Goal: Transaction & Acquisition: Subscribe to service/newsletter

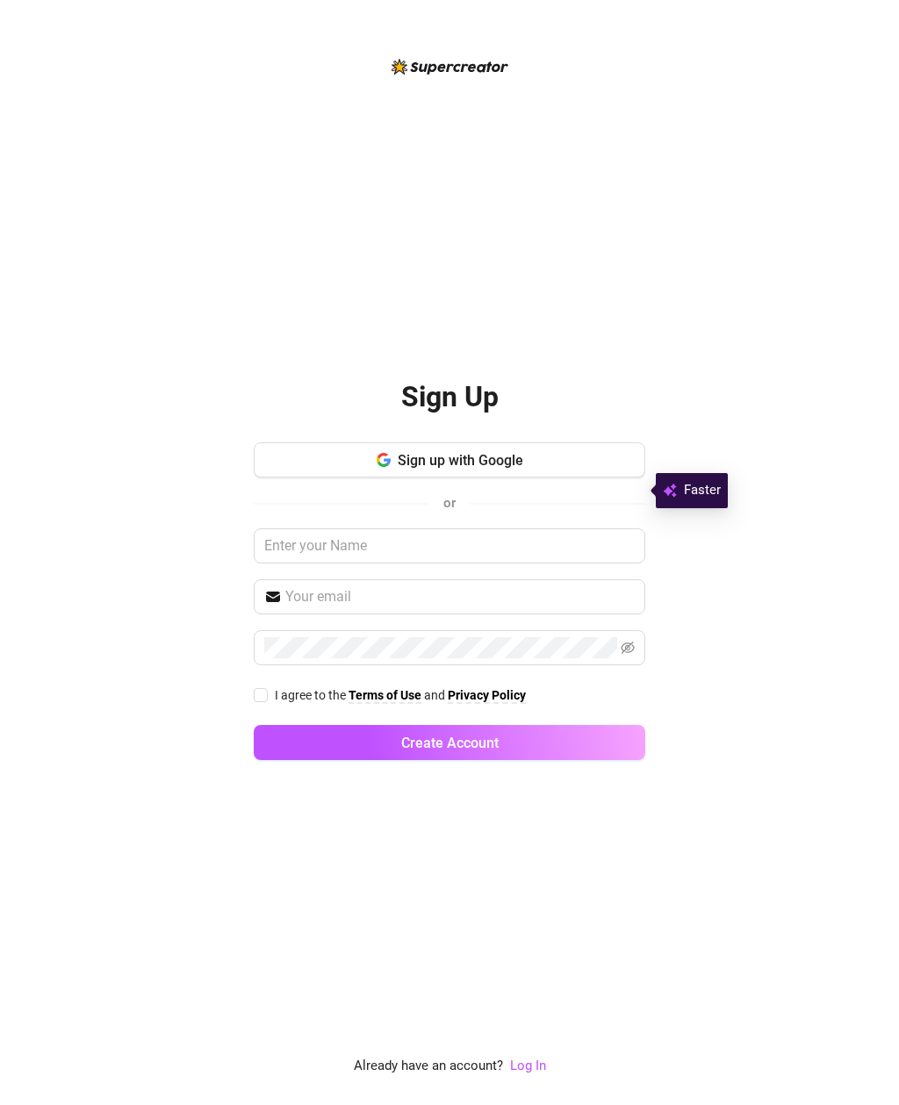
click at [546, 477] on button "Sign up with Google" at bounding box center [449, 459] width 391 height 35
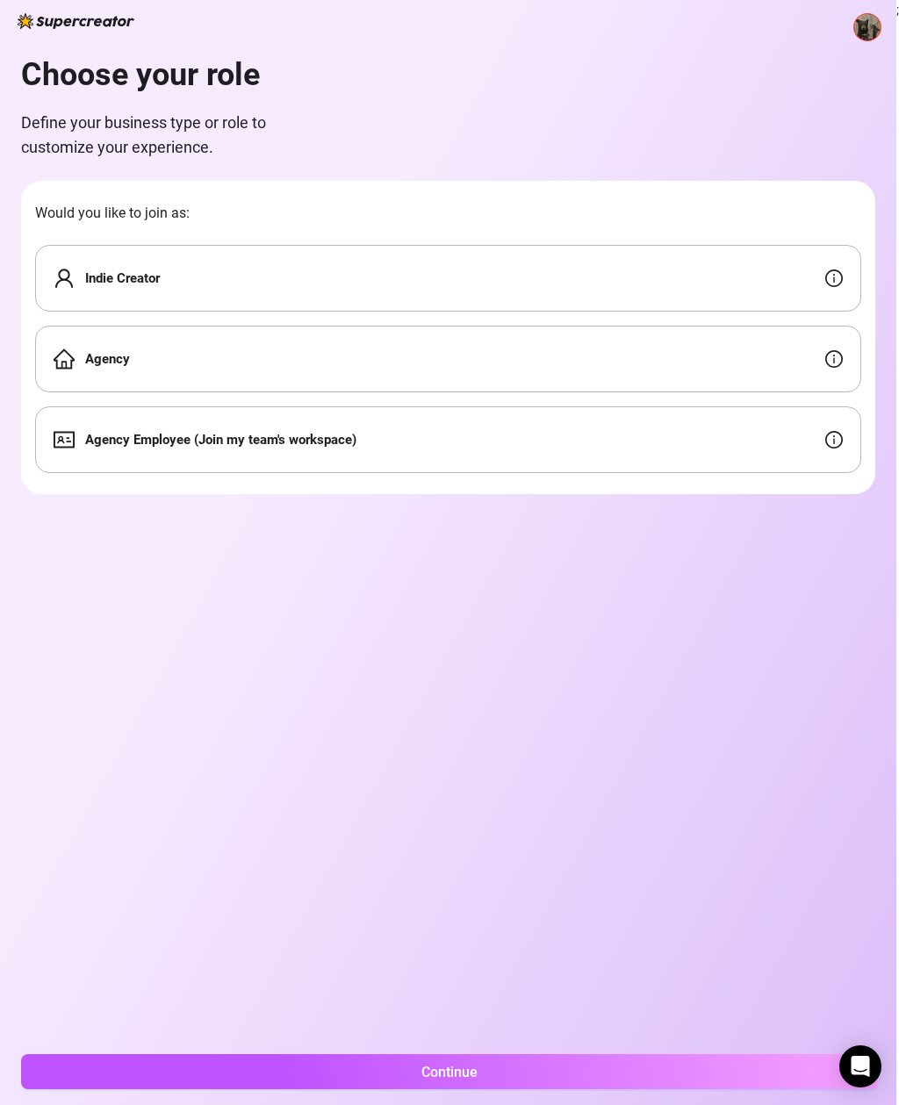
click at [662, 269] on div "Indie Creator" at bounding box center [448, 278] width 826 height 67
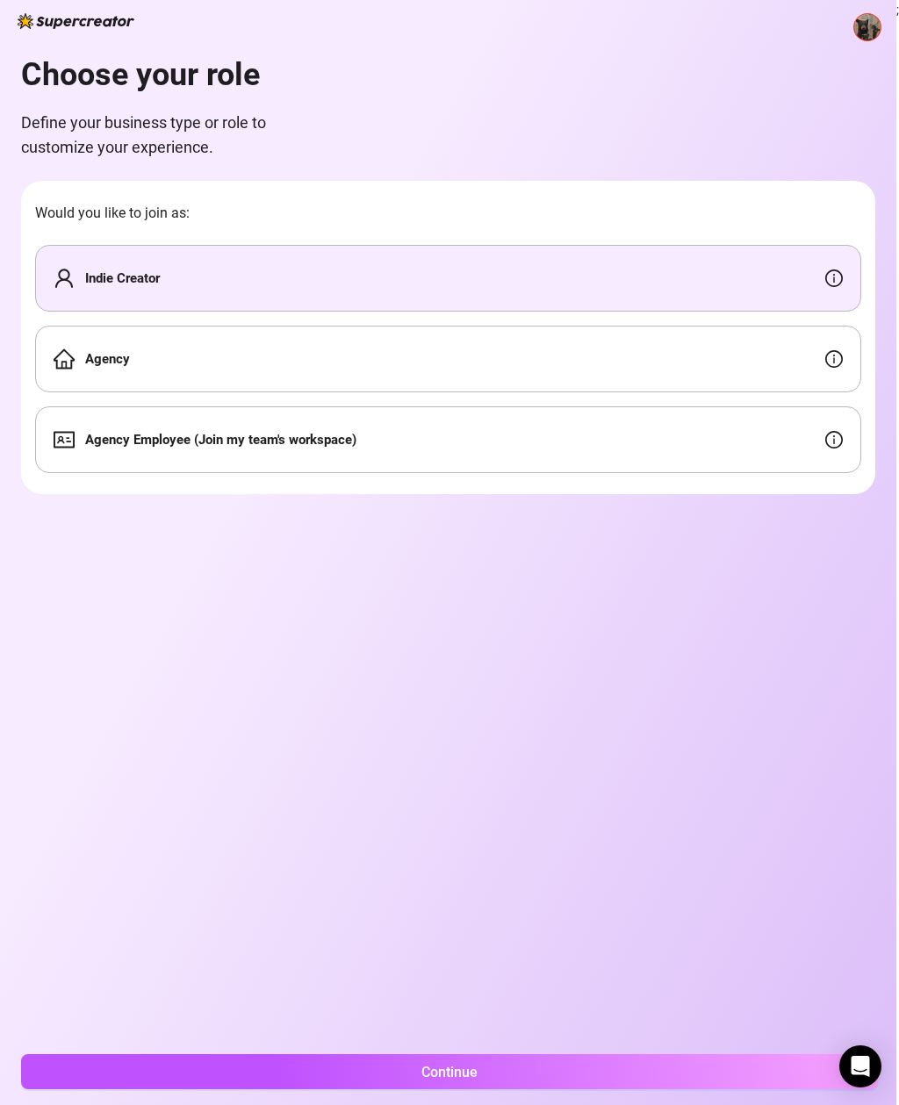
click at [742, 1082] on button "Continue" at bounding box center [449, 1071] width 856 height 35
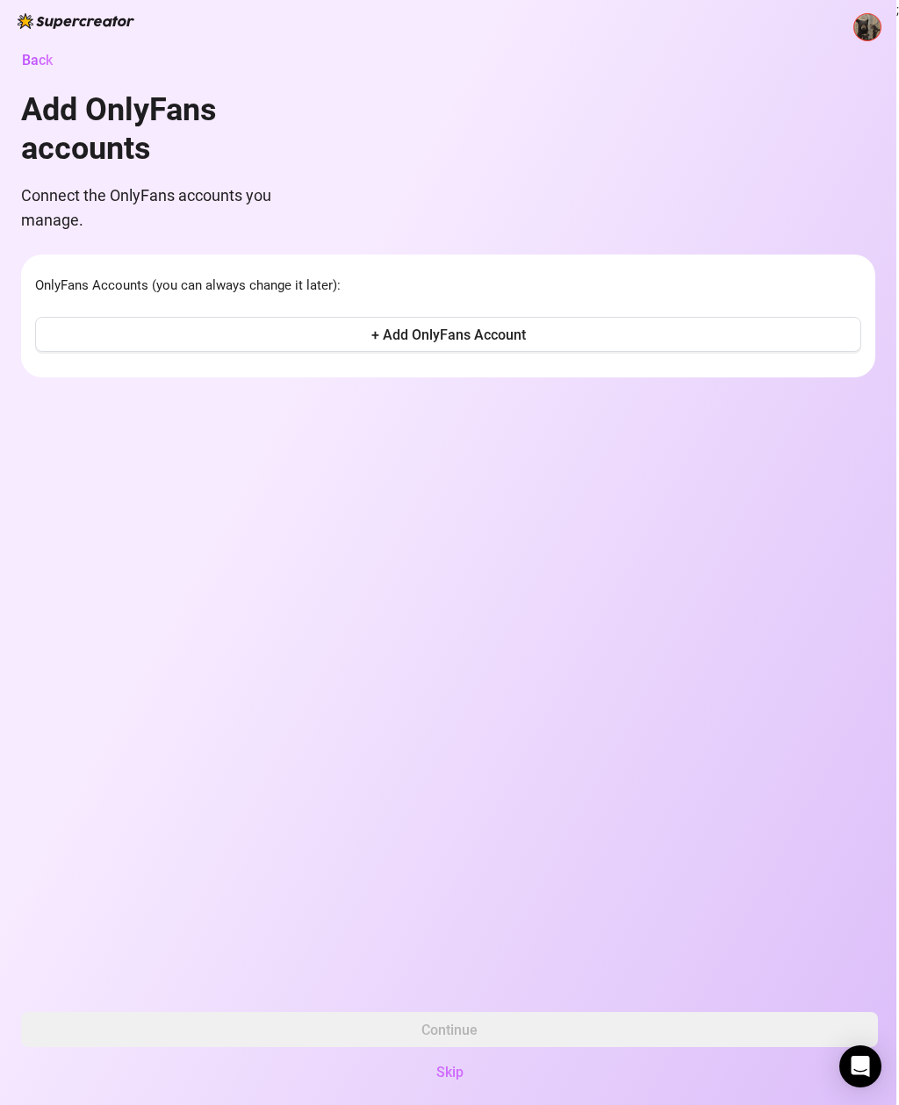
click at [616, 344] on button "+ Add OnlyFans Account" at bounding box center [448, 334] width 826 height 35
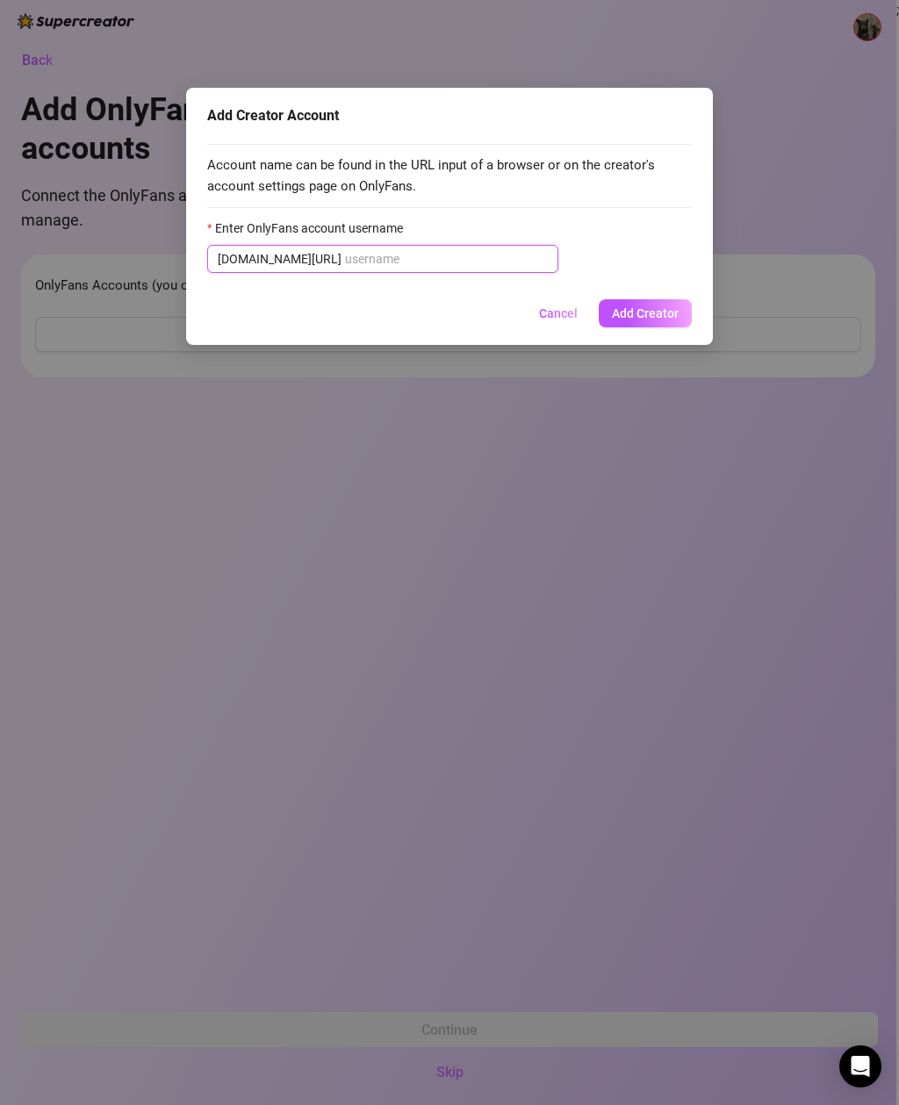
click at [500, 265] on input "Enter OnlyFans account username" at bounding box center [446, 258] width 203 height 19
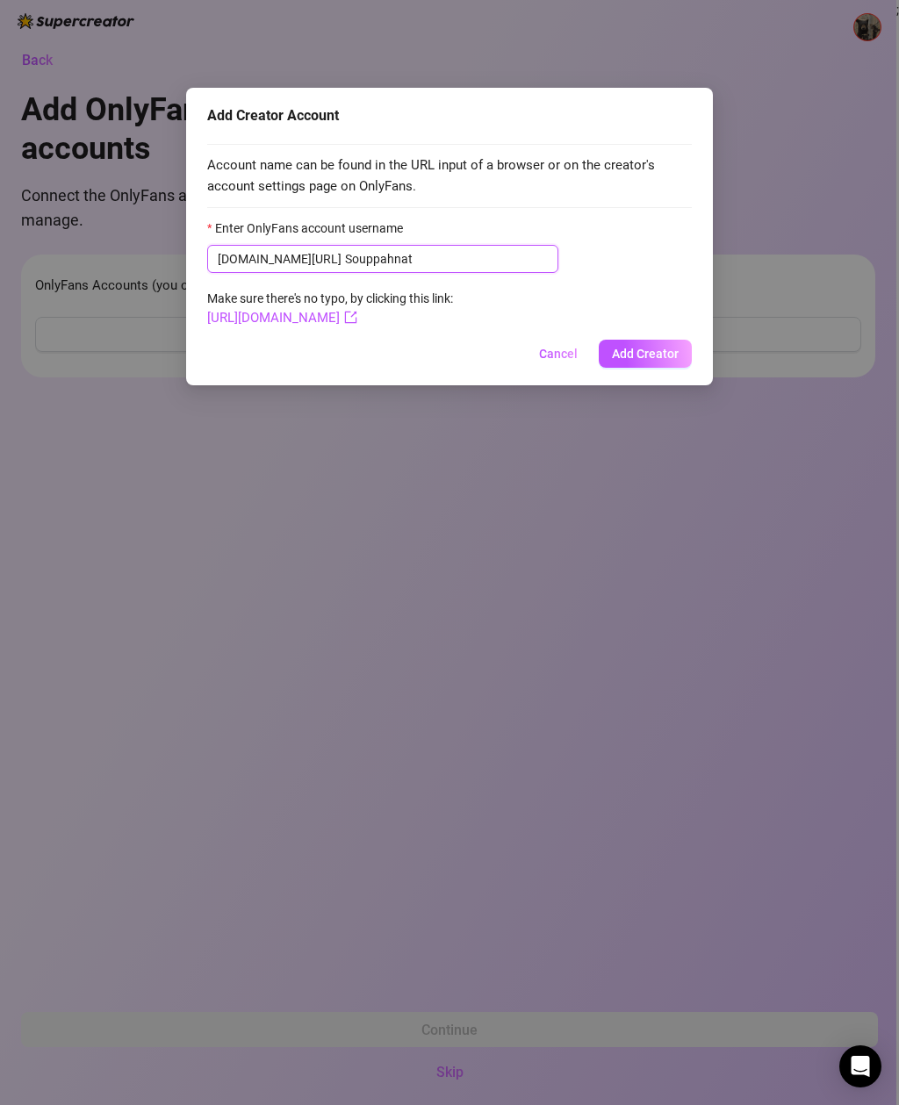
type input "Souppahnat"
click at [644, 347] on span "Add Creator" at bounding box center [645, 354] width 67 height 14
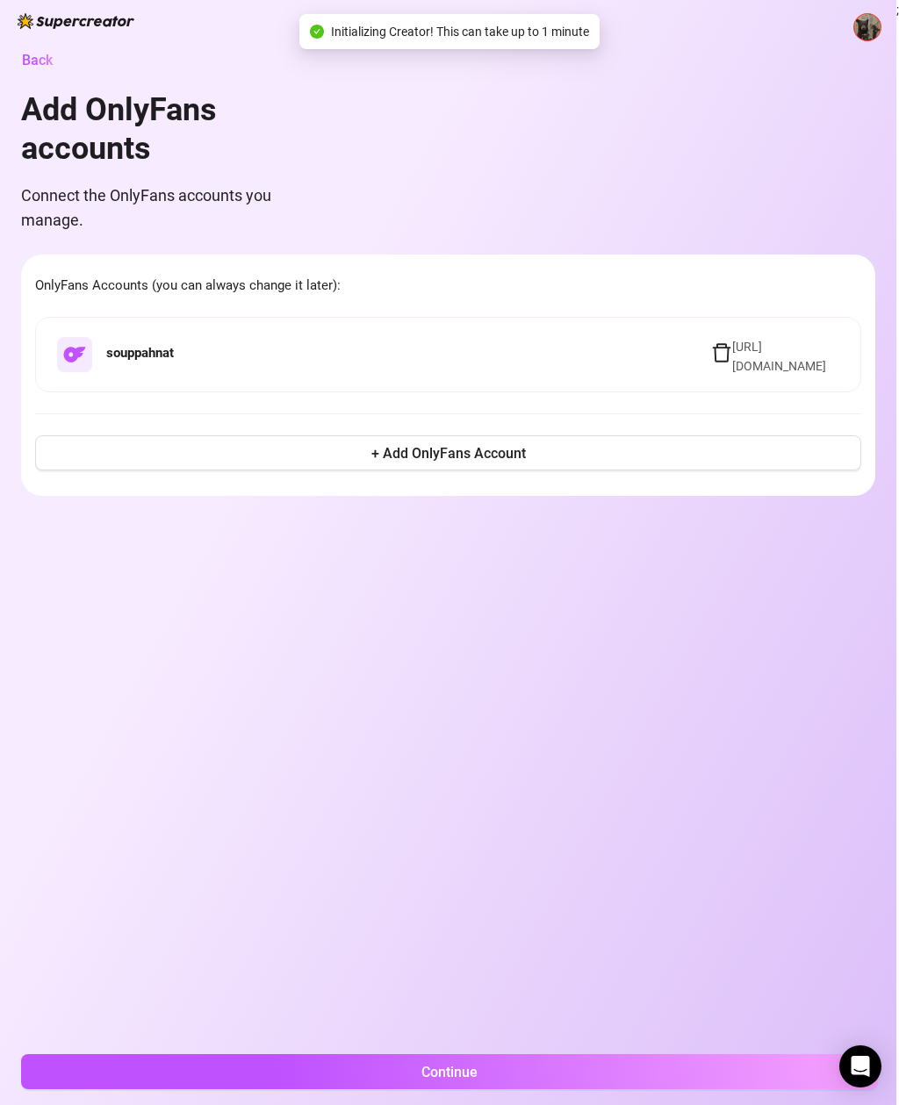
click at [660, 1088] on button "Continue" at bounding box center [449, 1071] width 856 height 35
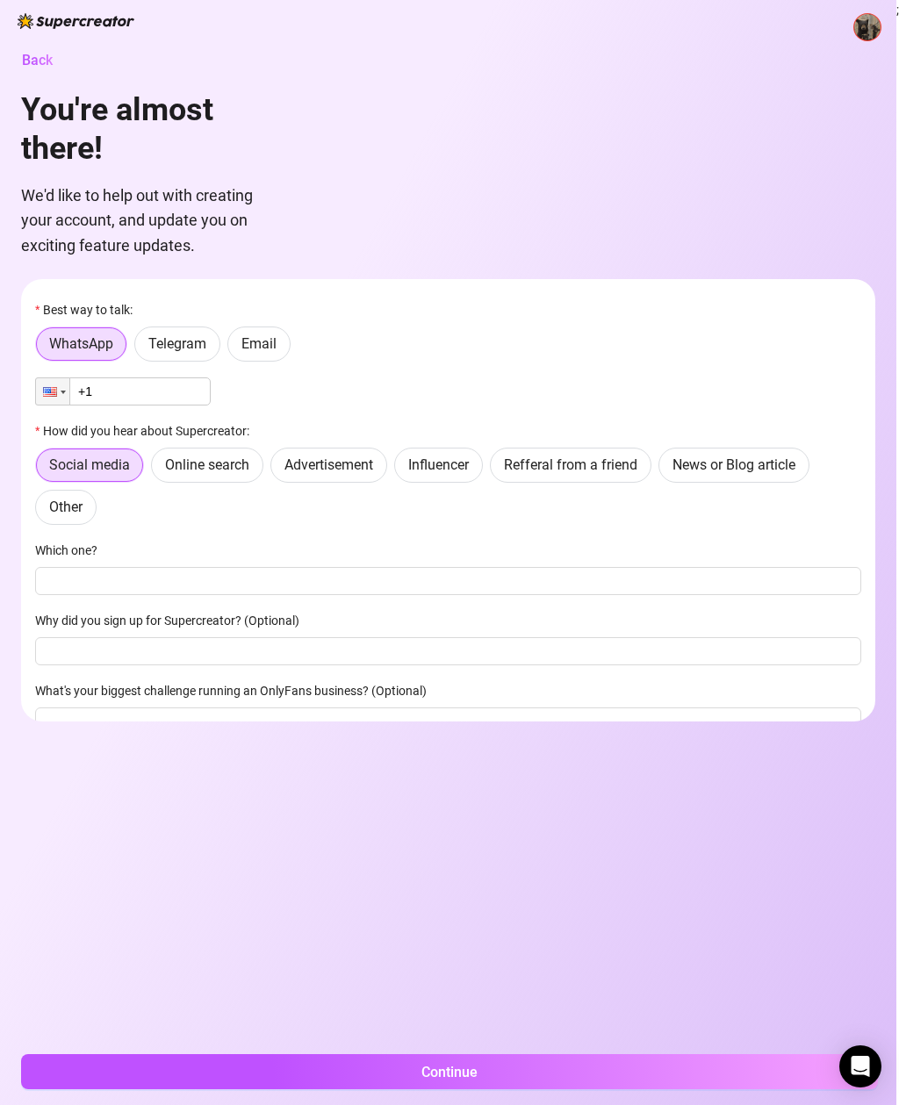
click at [266, 342] on span "Email" at bounding box center [258, 343] width 35 height 17
click at [233, 348] on input "Email" at bounding box center [233, 348] width 0 height 0
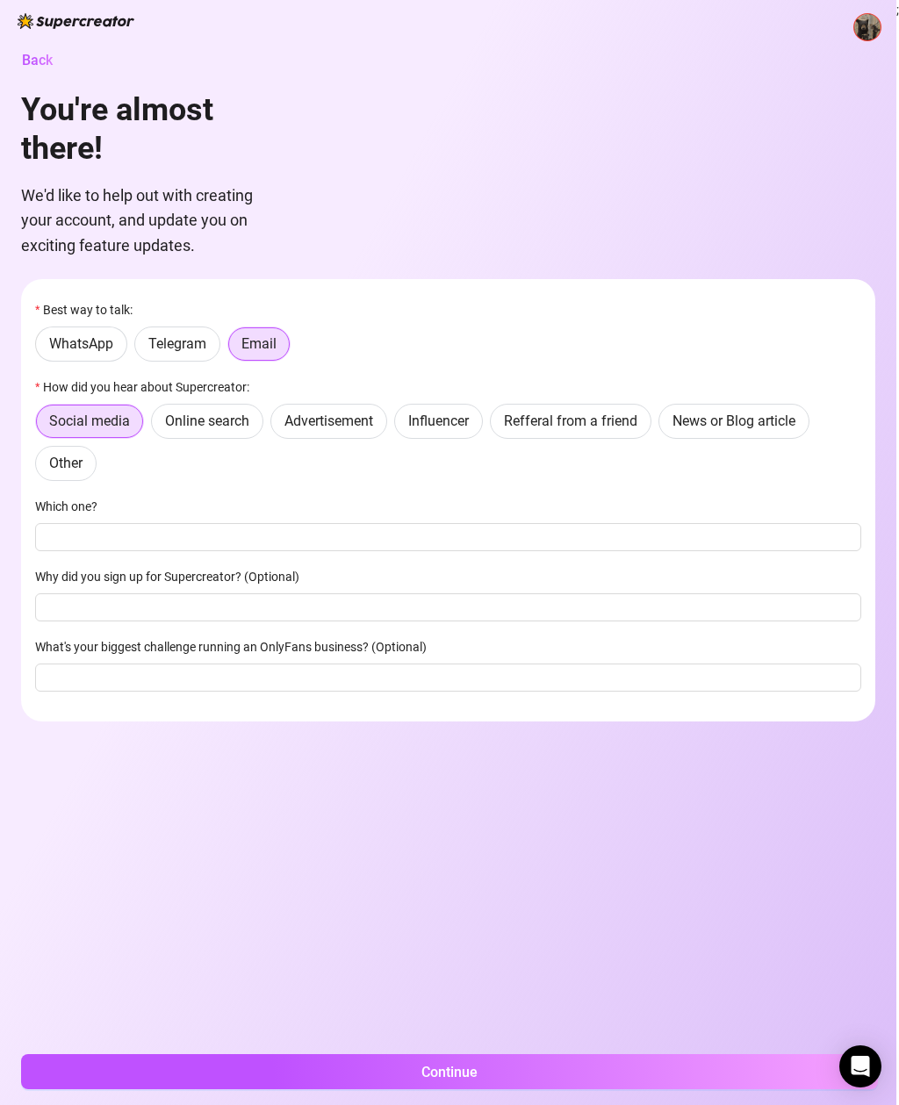
click at [243, 419] on span "Online search" at bounding box center [207, 420] width 84 height 17
click at [156, 426] on input "Online search" at bounding box center [156, 426] width 0 height 0
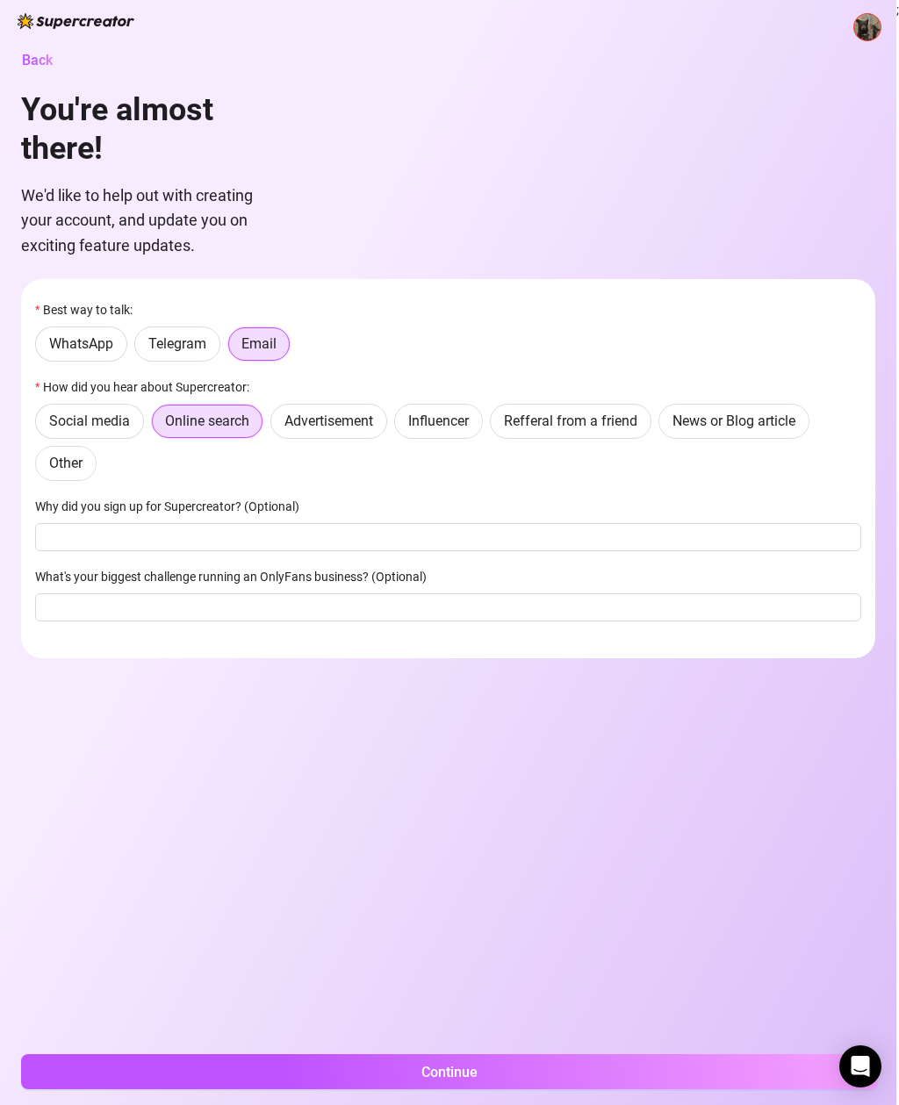
click at [648, 1064] on button "Continue" at bounding box center [449, 1071] width 856 height 35
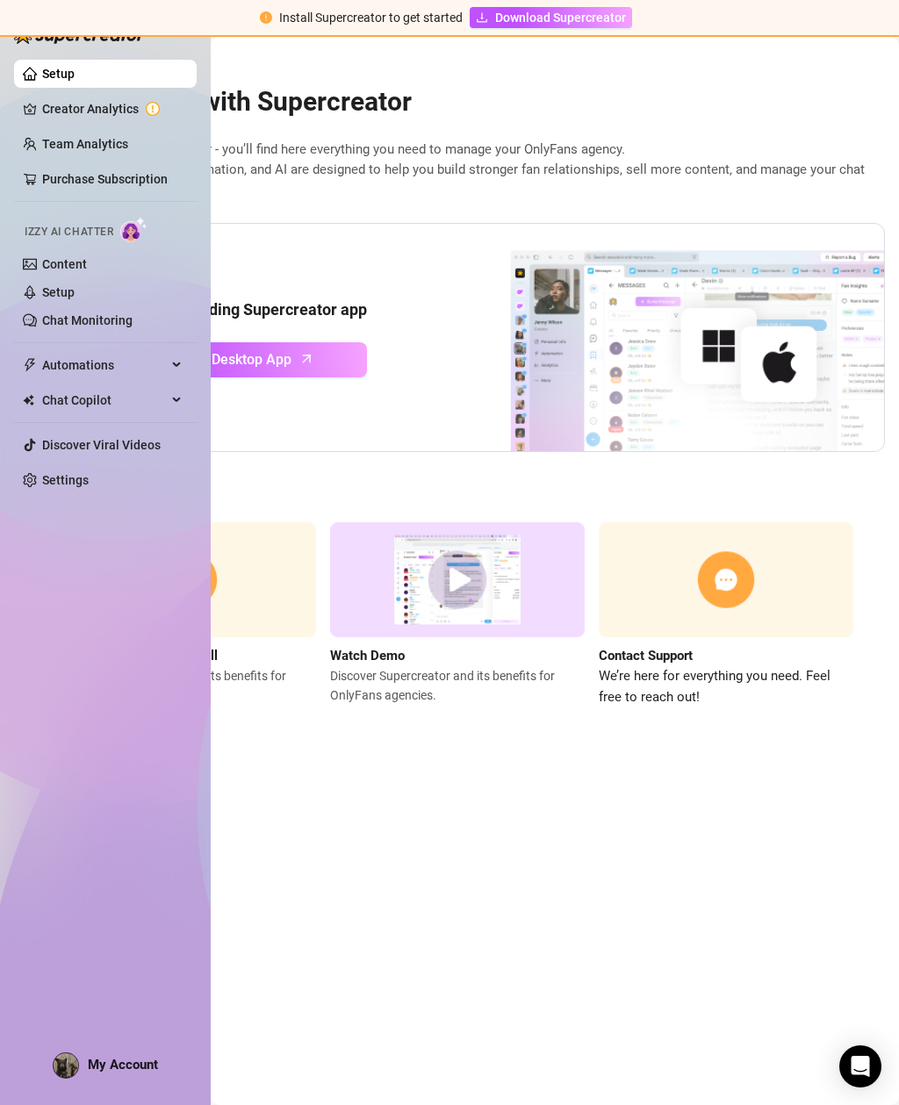
scroll to position [0, 181]
click at [463, 574] on img at bounding box center [457, 579] width 254 height 115
click at [475, 511] on div "Get Started with Supercreator Welcome to Supercreator - you’ll find here everyt…" at bounding box center [472, 385] width 851 height 645
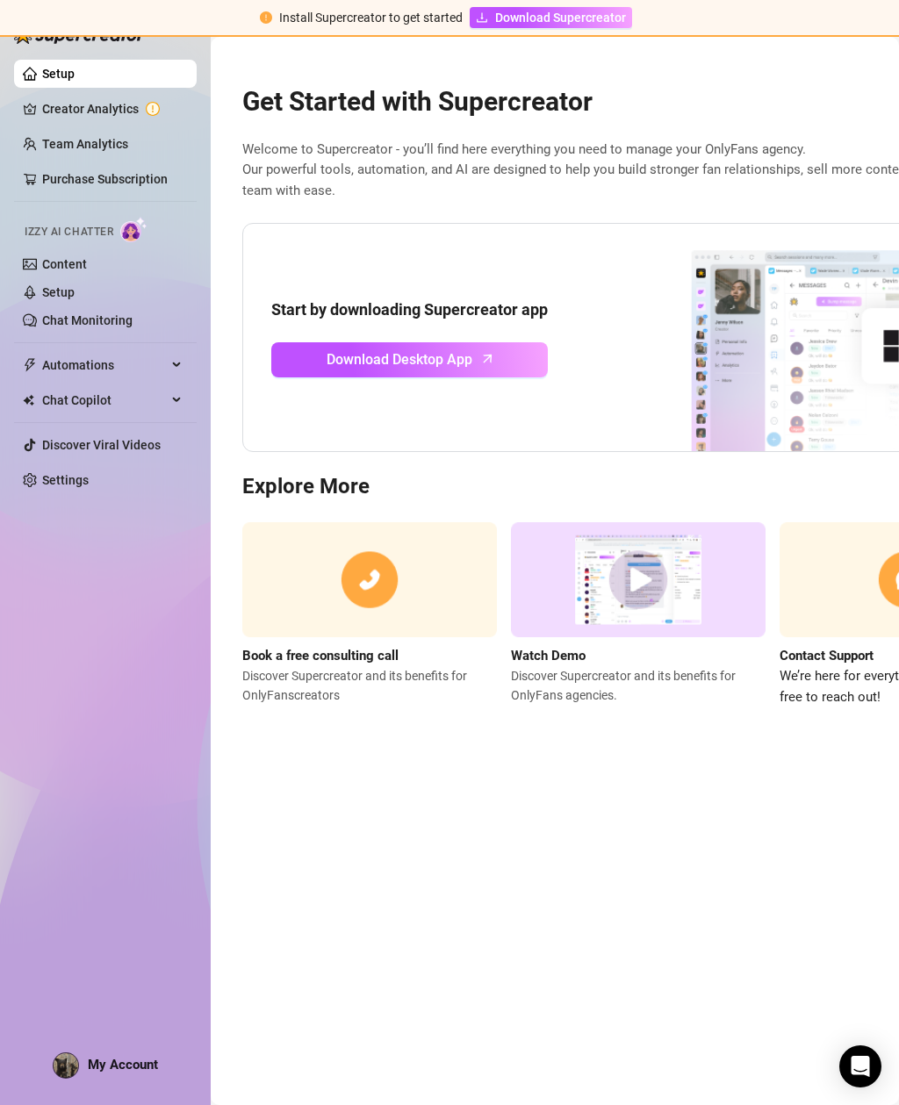
scroll to position [0, 0]
click at [61, 262] on link "Content" at bounding box center [64, 264] width 45 height 14
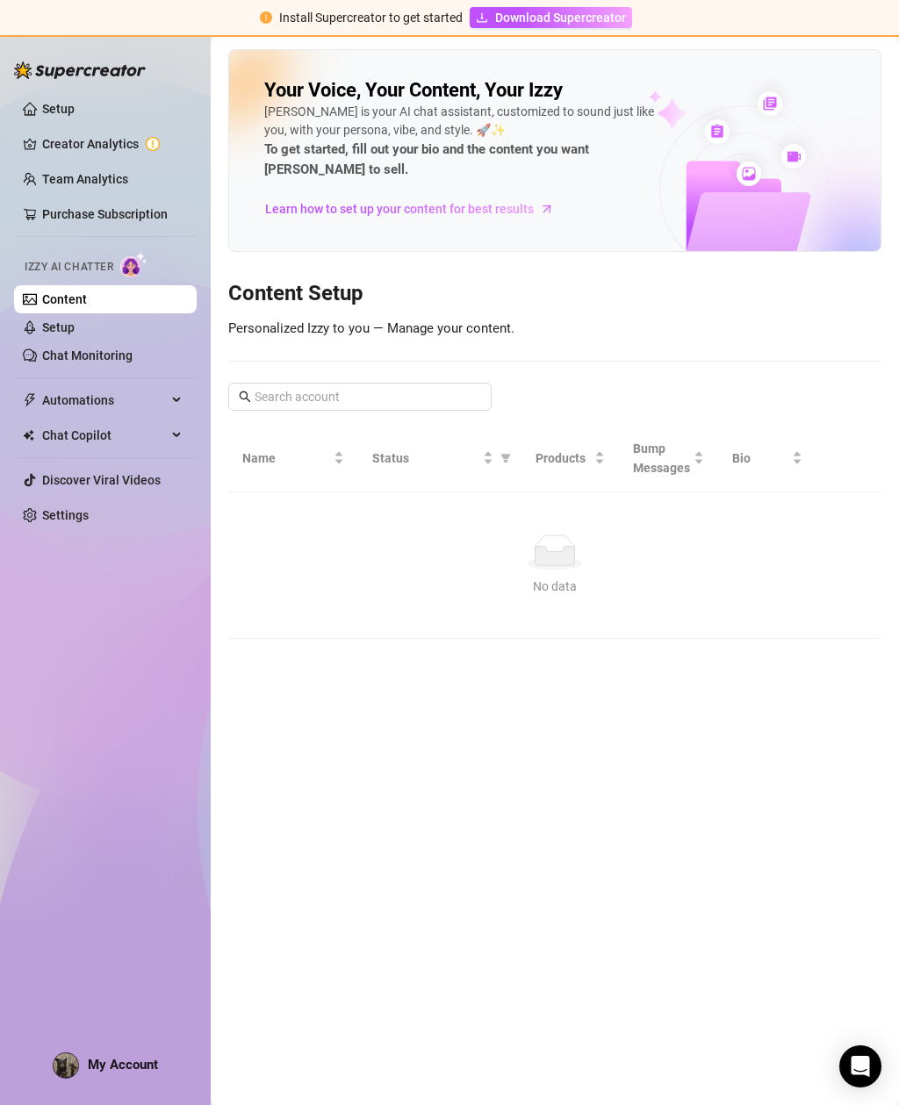
click at [80, 264] on span "Izzy AI Chatter" at bounding box center [69, 267] width 89 height 17
click at [63, 320] on link "Setup" at bounding box center [58, 327] width 32 height 14
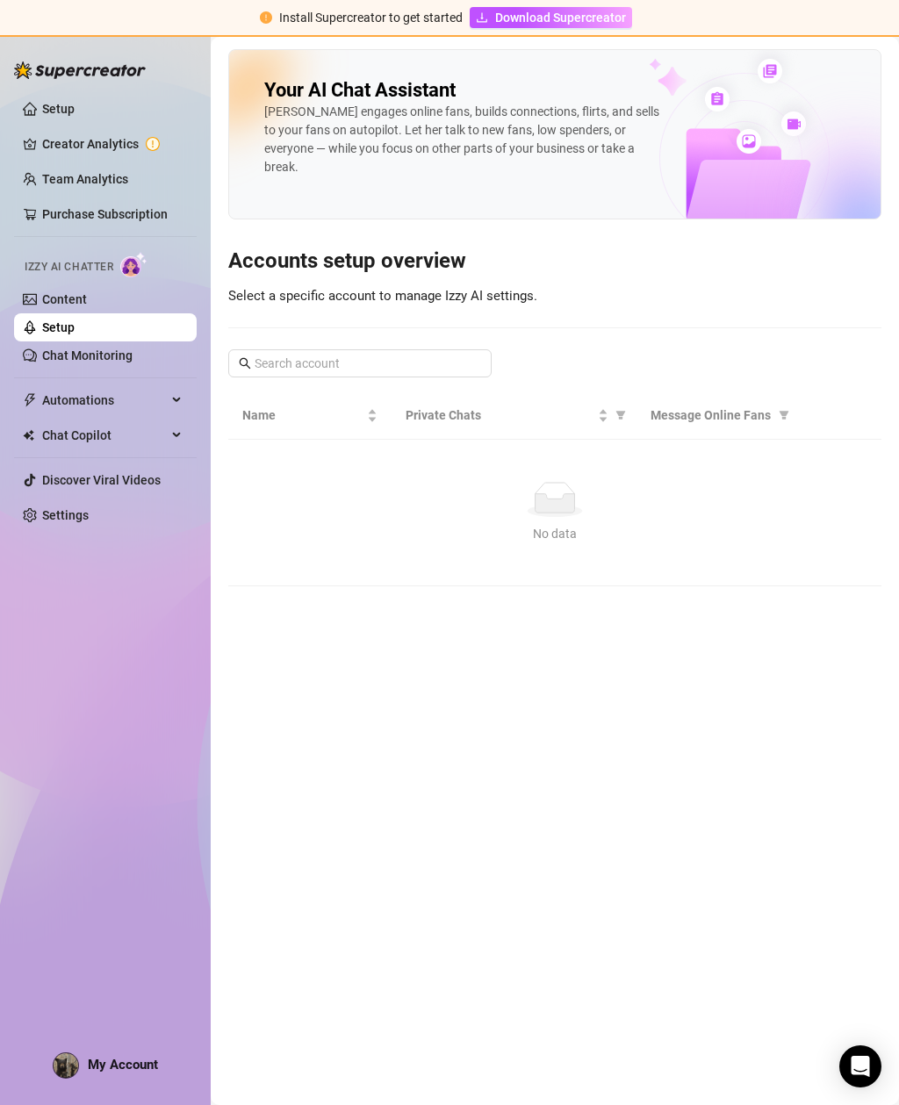
click at [63, 334] on link "Setup" at bounding box center [58, 327] width 32 height 14
click at [82, 352] on link "Chat Monitoring" at bounding box center [87, 355] width 90 height 14
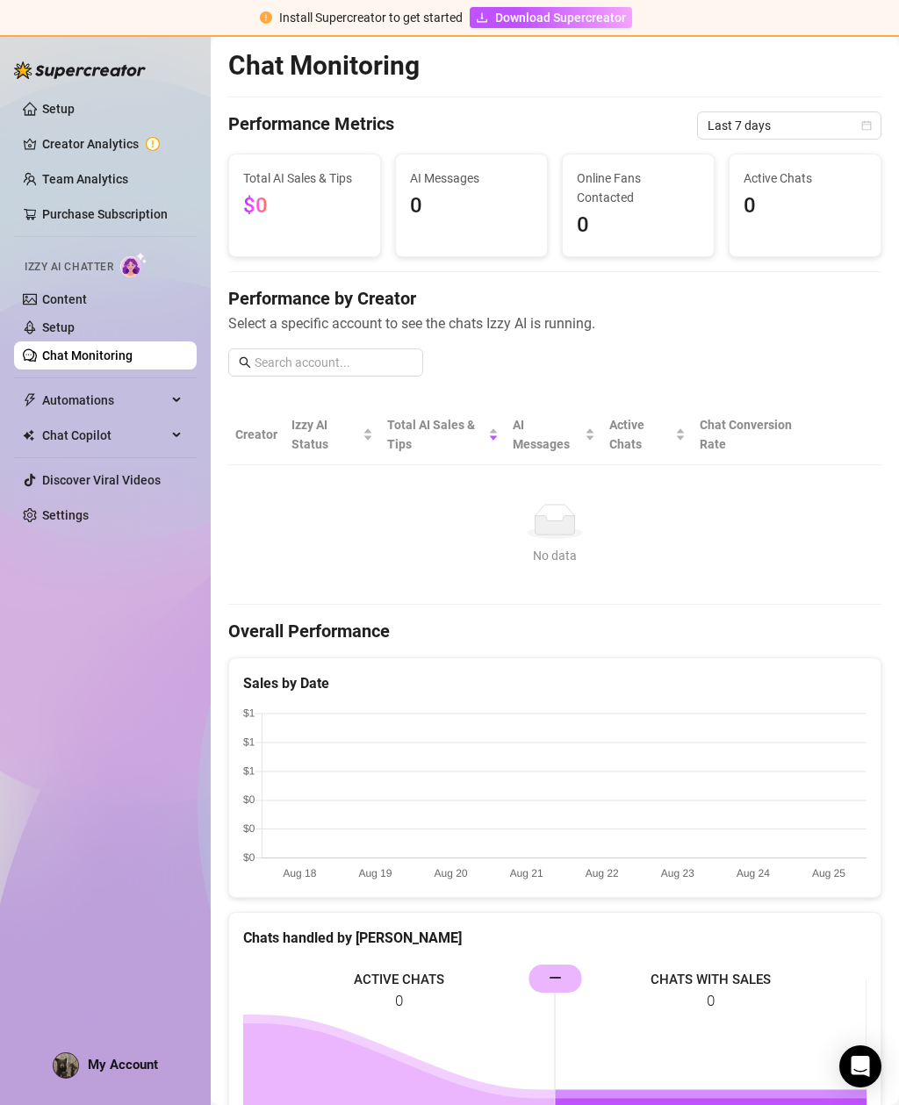
click at [87, 292] on link "Content" at bounding box center [64, 299] width 45 height 14
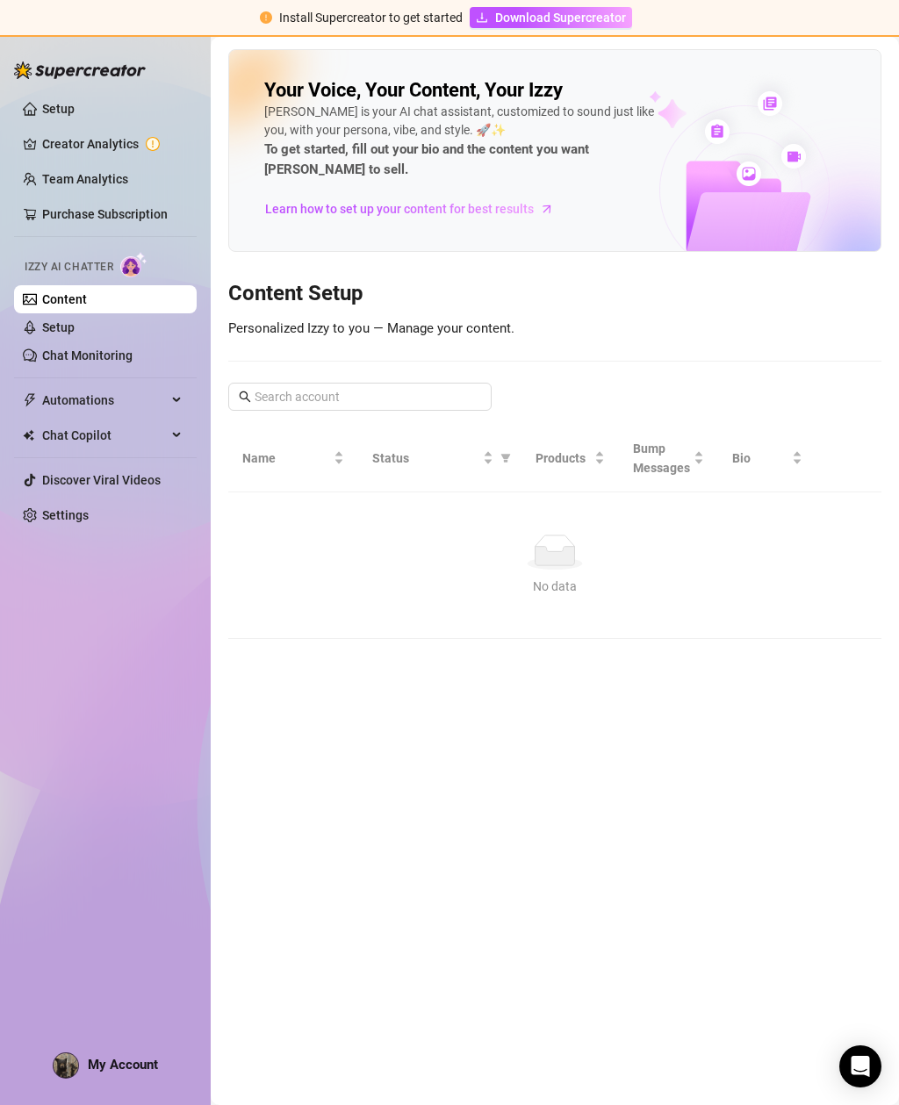
click at [69, 186] on link "Team Analytics" at bounding box center [85, 179] width 86 height 14
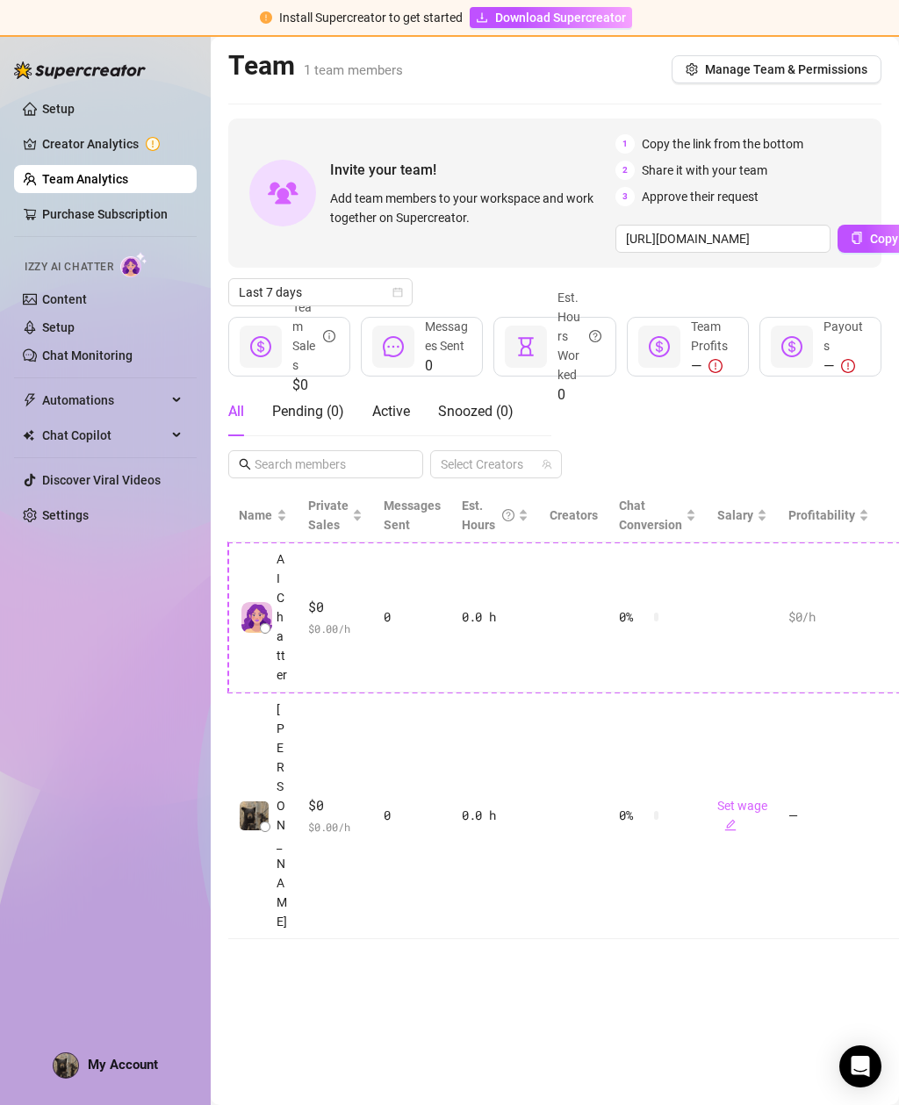
click at [89, 207] on link "Purchase Subscription" at bounding box center [104, 214] width 125 height 14
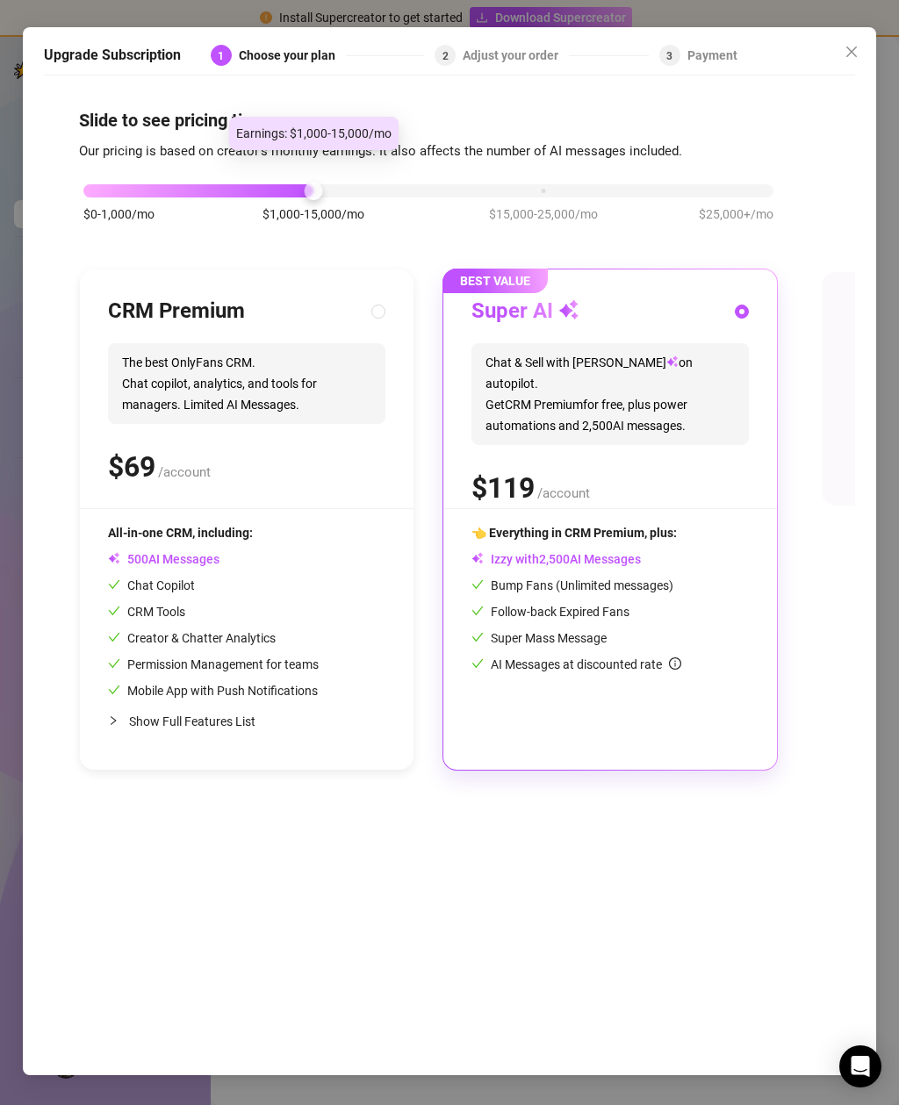
click at [547, 162] on div "$0-1,000/mo $1,000-15,000/mo $15,000-25,000/mo $25,000+/mo" at bounding box center [428, 211] width 699 height 99
click at [555, 184] on div at bounding box center [428, 190] width 690 height 13
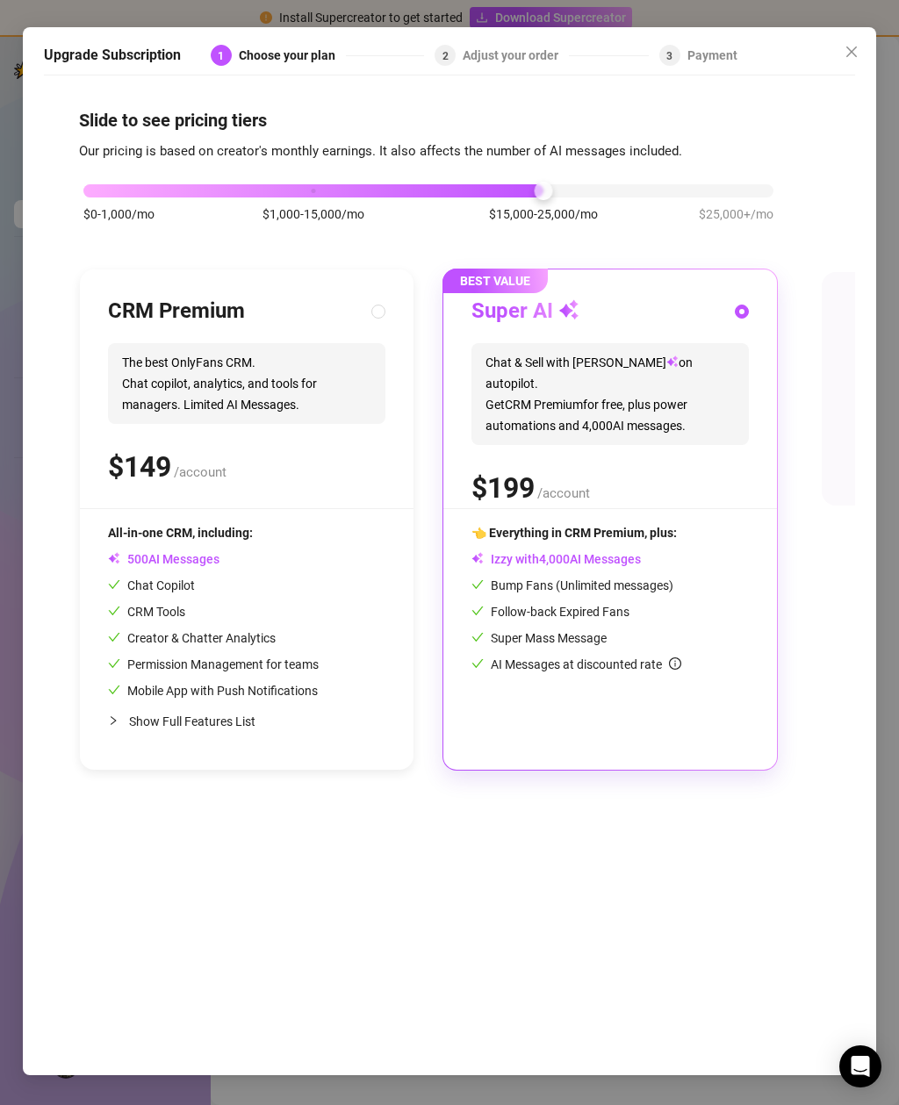
click at [749, 181] on div "$0-1,000/mo $1,000-15,000/mo $15,000-25,000/mo $25,000+/mo" at bounding box center [428, 186] width 690 height 11
click at [308, 181] on div "$0-1,000/mo $1,000-15,000/mo $15,000-25,000/mo $25,000+/mo" at bounding box center [428, 186] width 690 height 11
click at [749, 181] on div "$0-1,000/mo $1,000-15,000/mo $15,000-25,000/mo $25,000+/mo" at bounding box center [428, 186] width 690 height 11
click at [591, 352] on span "Chat & Sell with Izzy on autopilot. Get CRM Premium for free, plus power automa…" at bounding box center [609, 394] width 277 height 102
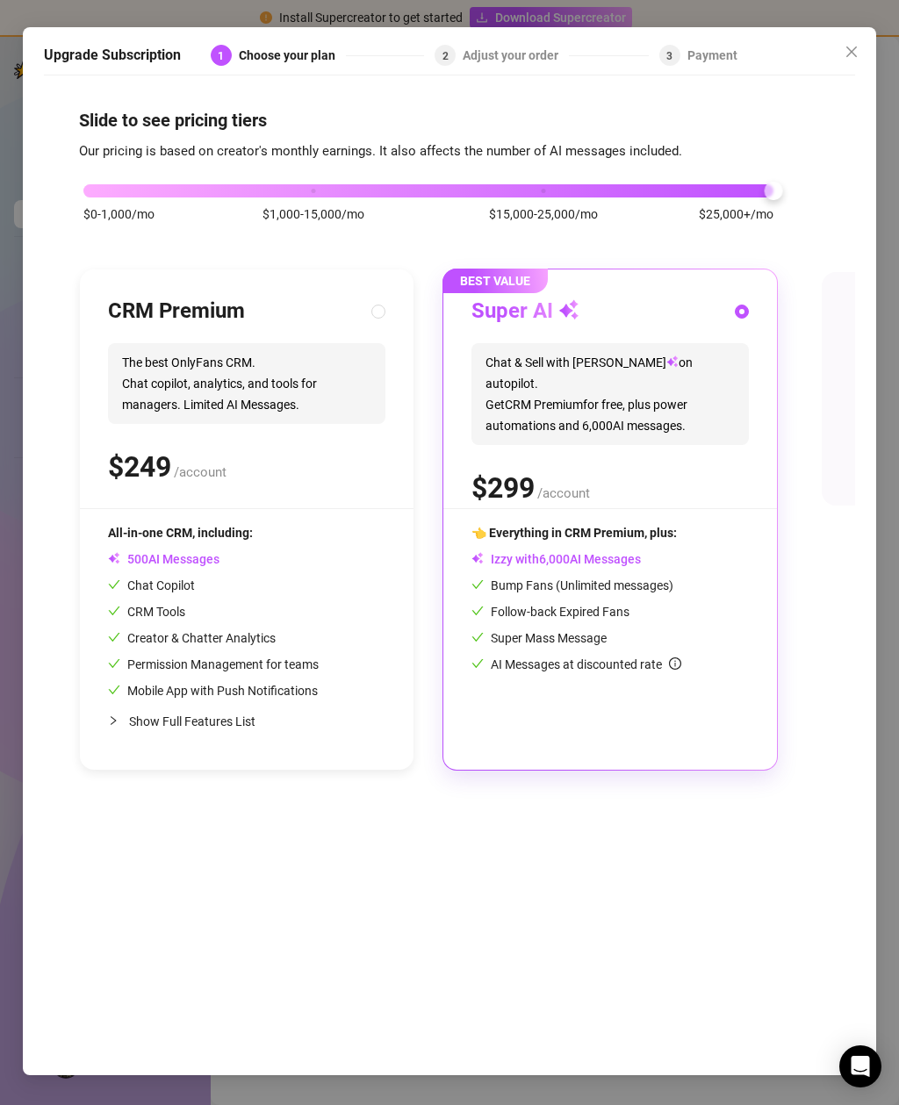
click at [611, 466] on div "$ /account" at bounding box center [609, 488] width 277 height 44
click at [623, 385] on span "Chat & Sell with Izzy on autopilot. Get CRM Premium for free, plus power automa…" at bounding box center [609, 394] width 277 height 102
click at [533, 45] on div "Adjust your order" at bounding box center [515, 55] width 106 height 21
click at [482, 45] on div "Adjust your order" at bounding box center [515, 55] width 106 height 21
click at [492, 45] on div "Adjust your order" at bounding box center [515, 55] width 106 height 21
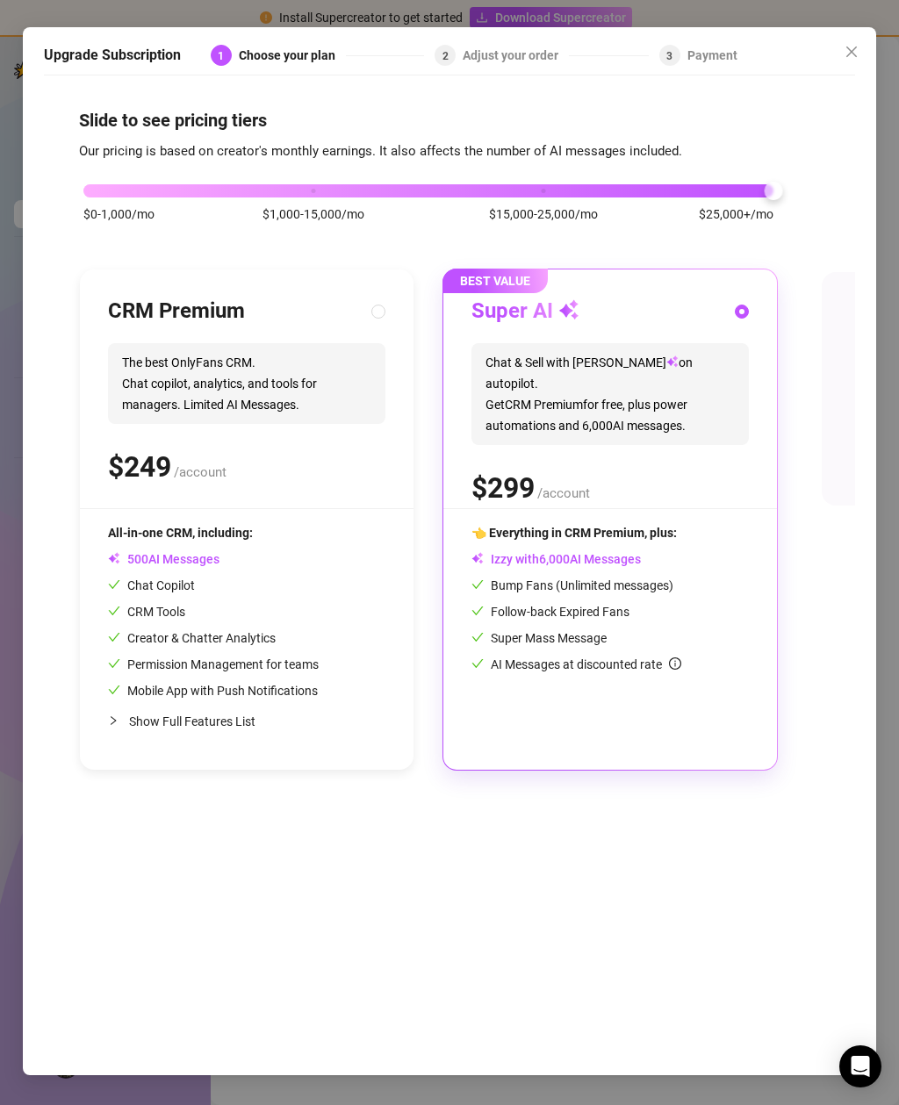
click at [242, 343] on span "The best OnlyFans CRM. Chat copilot, analytics, and tools for managers. Limited…" at bounding box center [246, 383] width 277 height 81
radio input "true"
radio input "false"
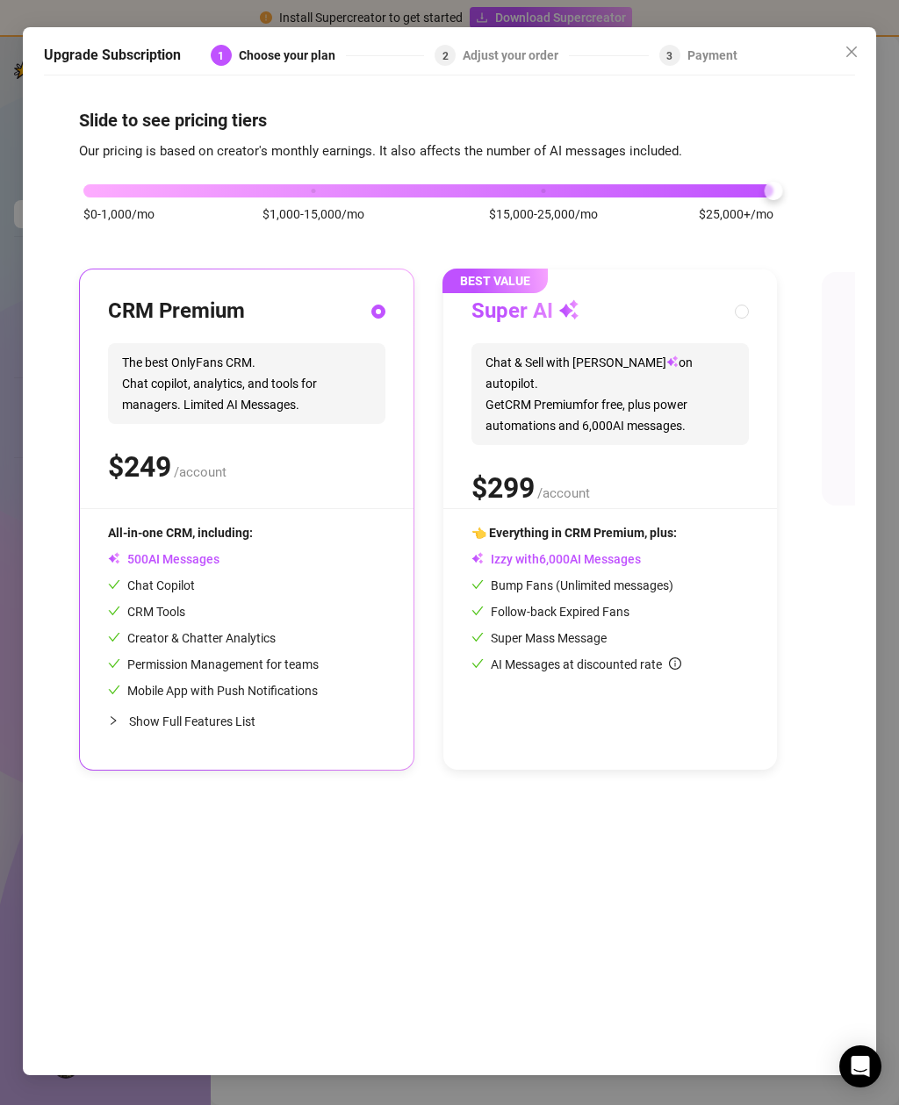
click at [641, 376] on span "Chat & Sell with Izzy on autopilot. Get CRM Premium for free, plus power automa…" at bounding box center [609, 394] width 277 height 102
radio input "false"
radio input "true"
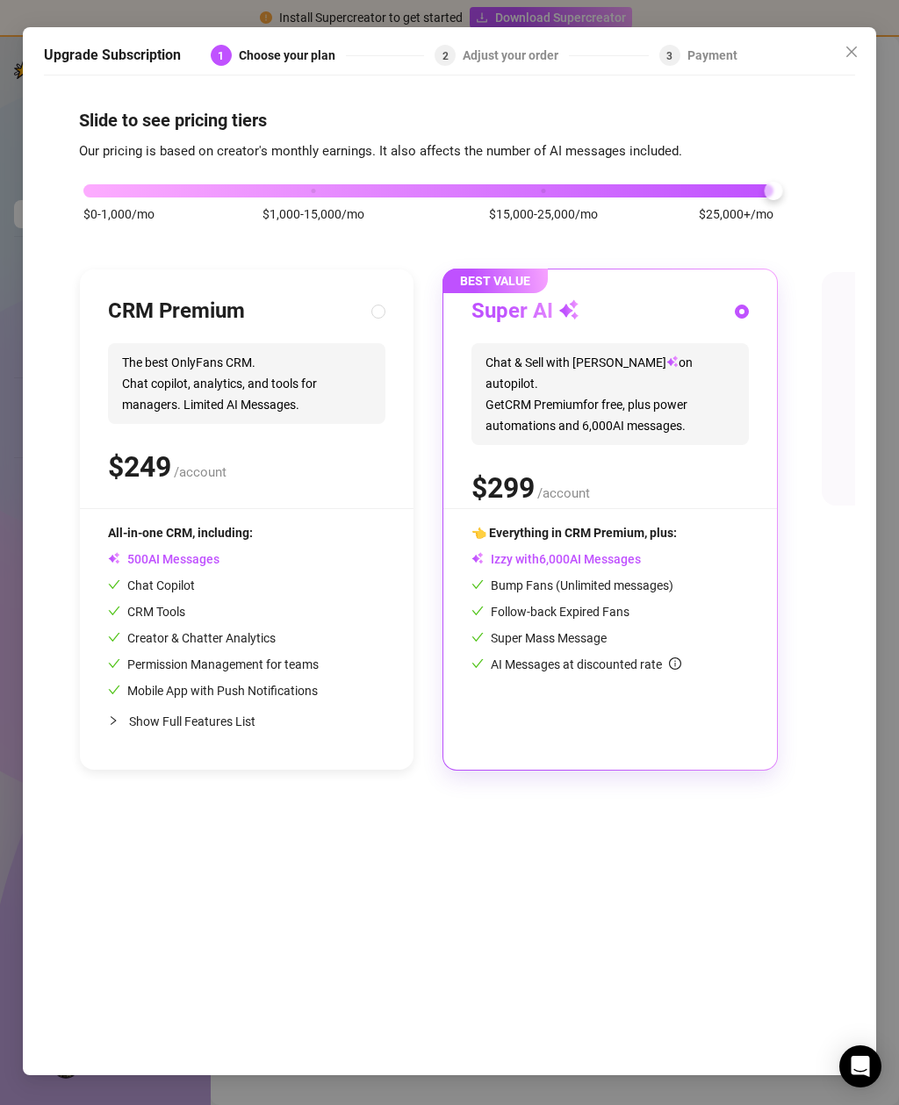
click at [656, 578] on span "Bump Fans (Unlimited messages)" at bounding box center [572, 585] width 202 height 14
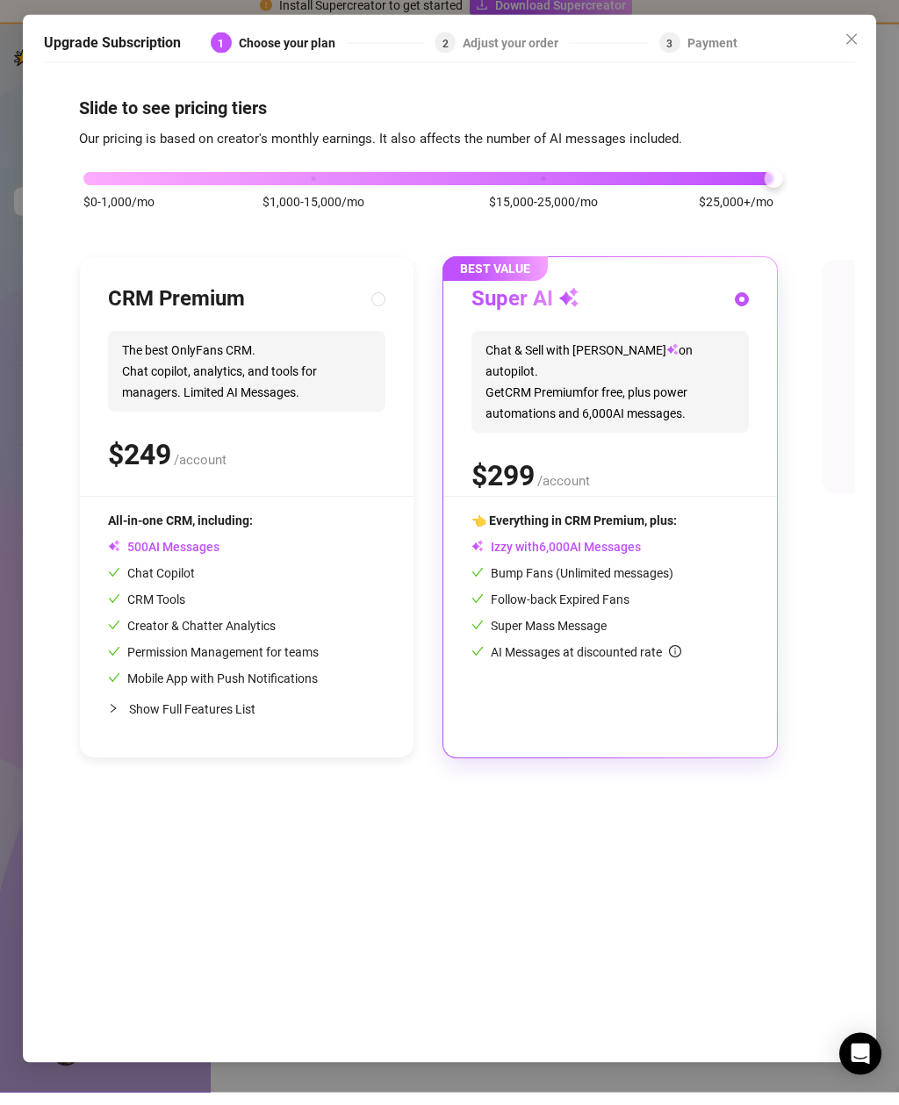
scroll to position [0, 0]
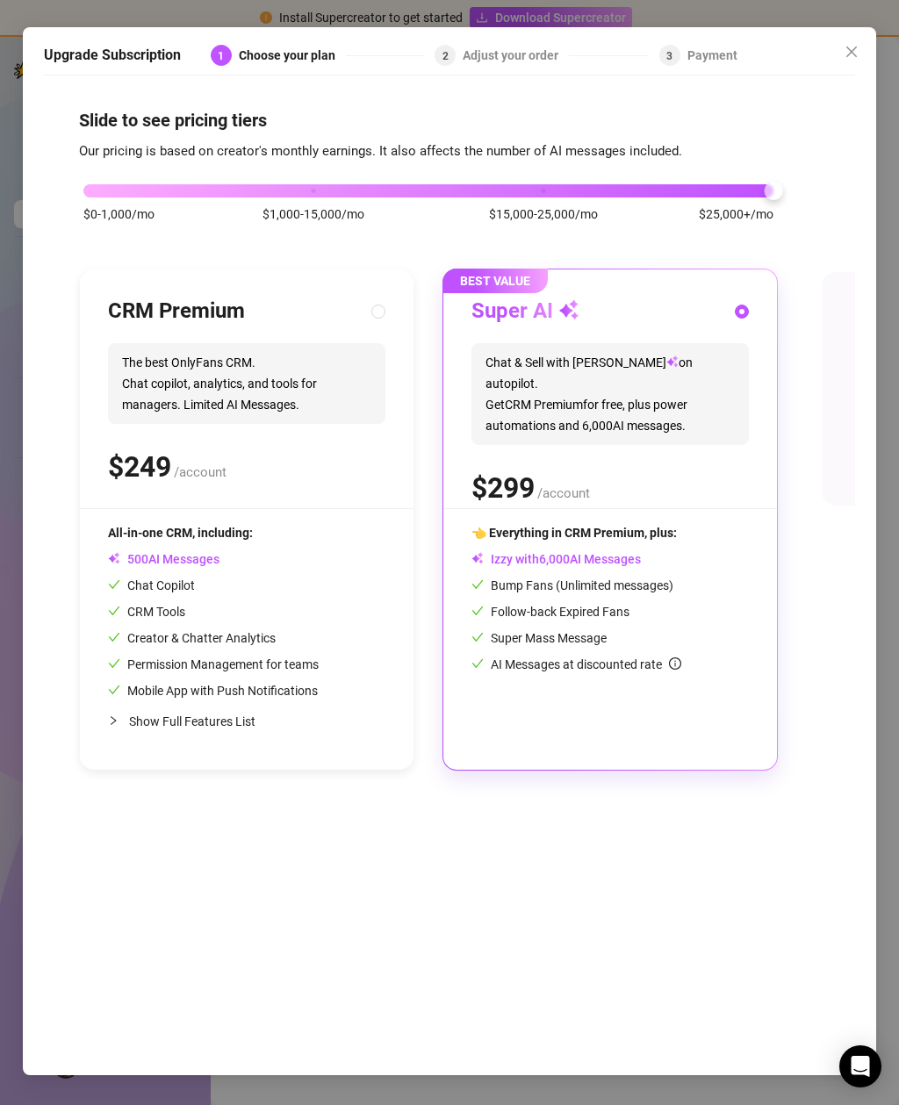
click at [622, 466] on div "$ /account" at bounding box center [609, 488] width 277 height 44
click at [620, 466] on div "$ /account" at bounding box center [609, 488] width 277 height 44
click at [720, 27] on div "Upgrade Subscription 1 Choose your plan 2 Adjust your order 3 Payment Slide to …" at bounding box center [450, 551] width 854 height 1048
click at [707, 45] on div "Payment" at bounding box center [712, 55] width 50 height 21
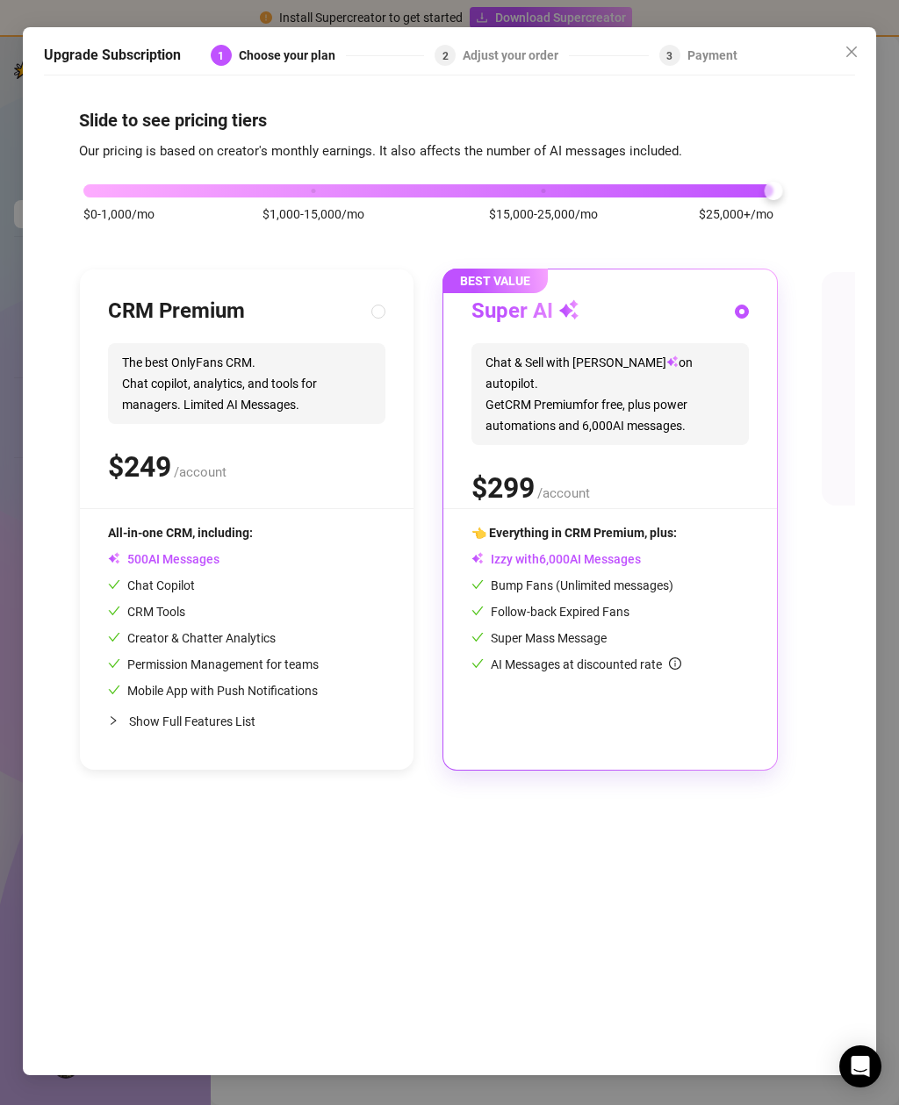
click at [482, 45] on div "Adjust your order" at bounding box center [515, 55] width 106 height 21
click at [295, 45] on div "Choose your plan" at bounding box center [292, 55] width 107 height 21
click at [596, 418] on span "0" at bounding box center [594, 426] width 7 height 16
click at [622, 484] on div "BEST VALUE Super AI Chat & Sell with Izzy on autopilot. Get CRM Premium for fre…" at bounding box center [609, 519] width 333 height 500
click at [855, 45] on icon "close" at bounding box center [851, 52] width 14 height 14
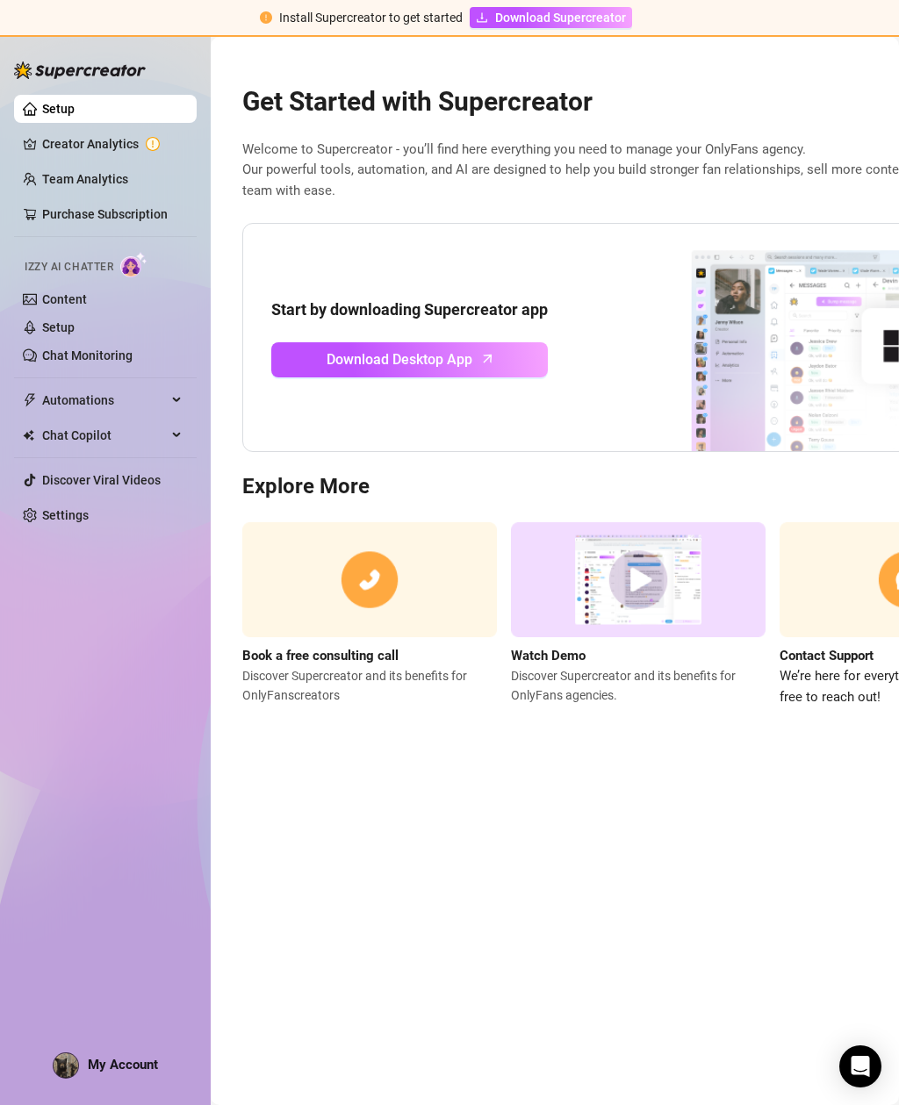
click at [507, 347] on link "Download Desktop App" at bounding box center [409, 359] width 276 height 35
